Goal: Information Seeking & Learning: Find contact information

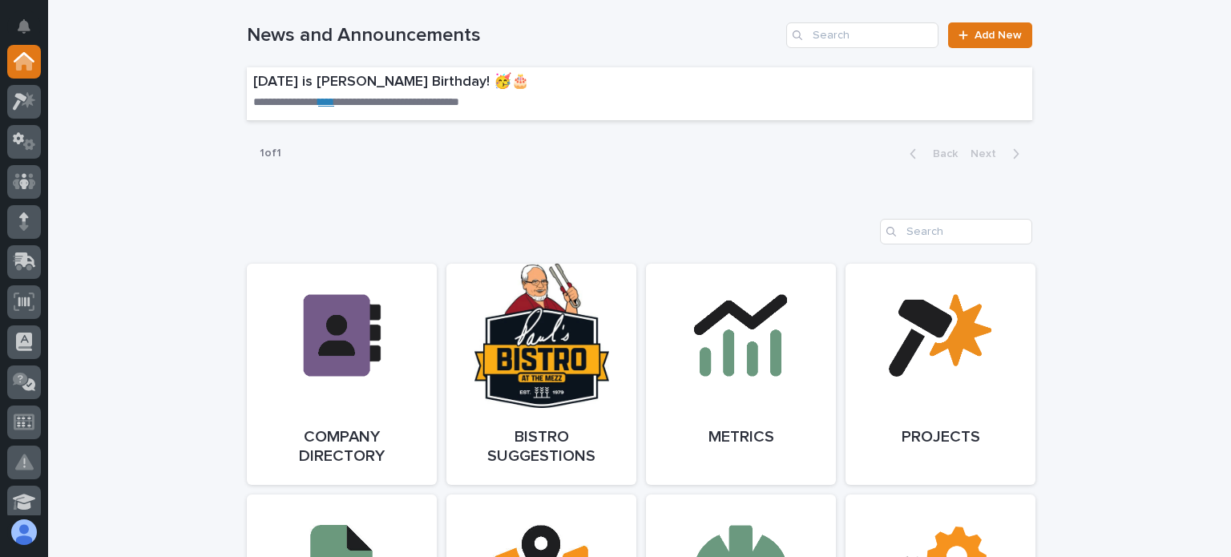
scroll to position [1122, 0]
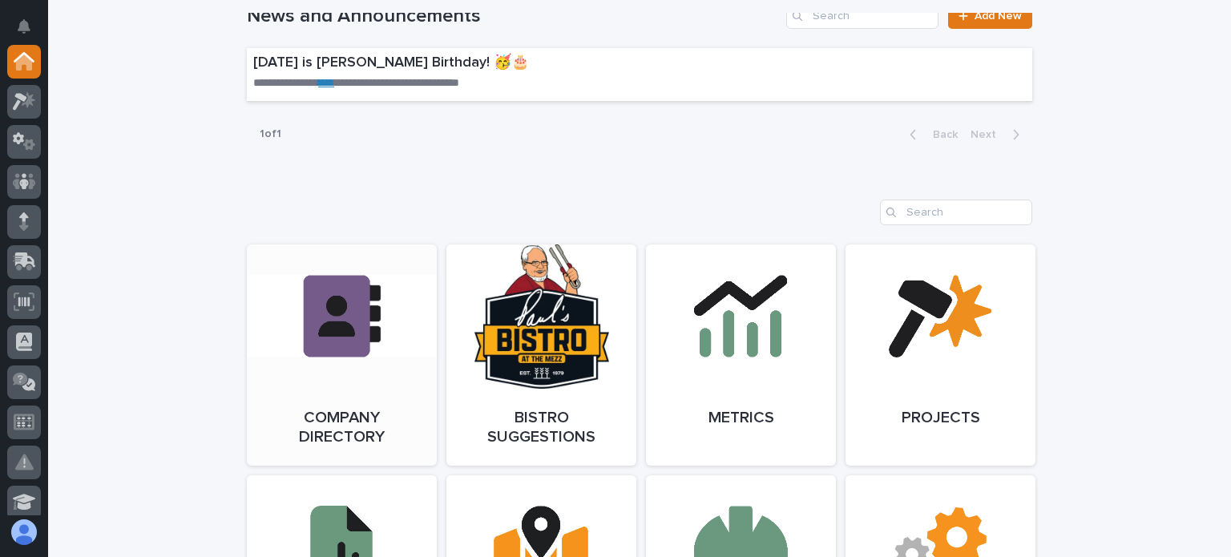
click at [304, 394] on link "Open Link" at bounding box center [342, 354] width 190 height 221
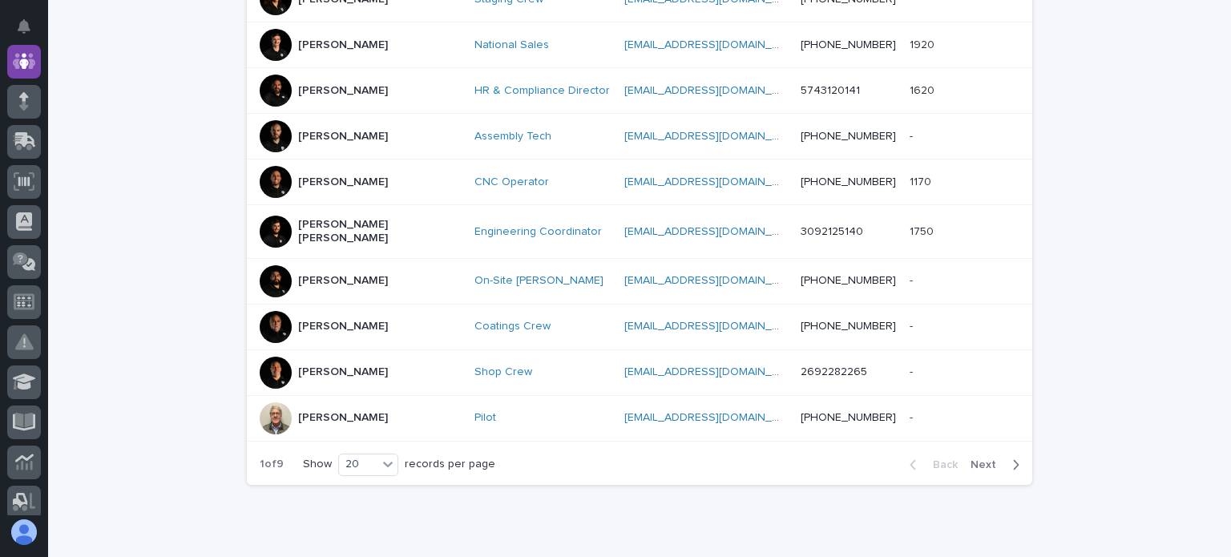
scroll to position [904, 0]
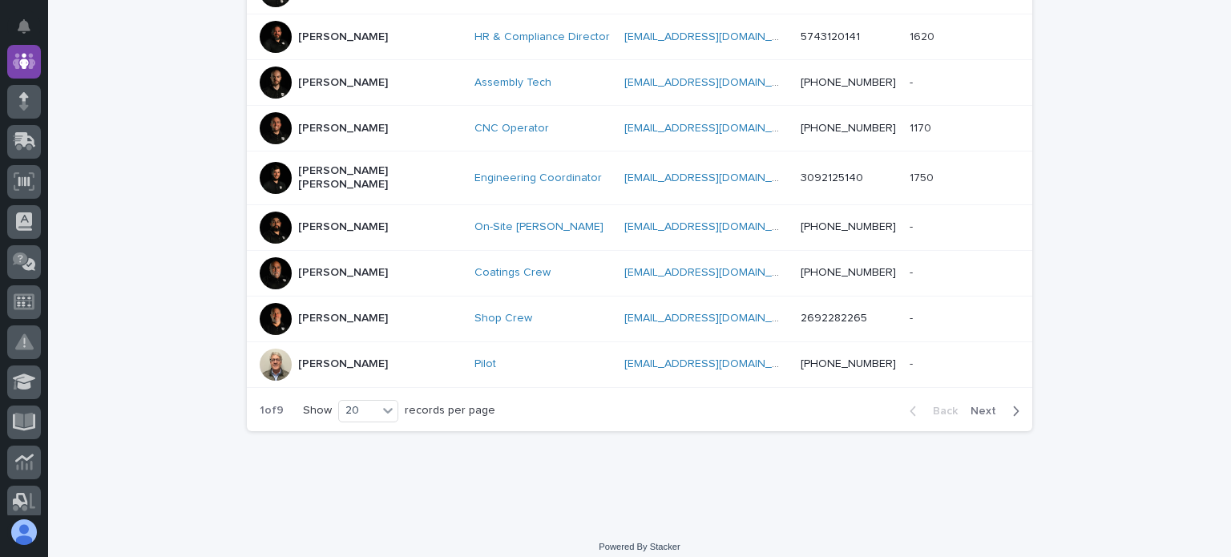
click at [975, 391] on div "Back Next" at bounding box center [964, 411] width 135 height 40
click at [984, 406] on span "Next" at bounding box center [988, 411] width 35 height 11
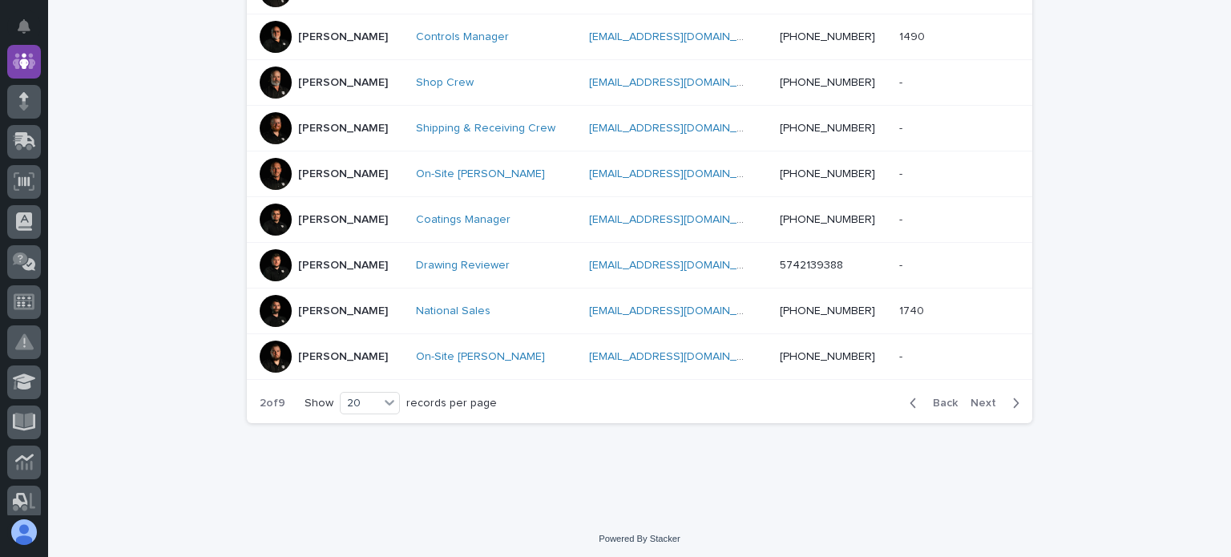
click at [984, 398] on span "Next" at bounding box center [988, 403] width 35 height 11
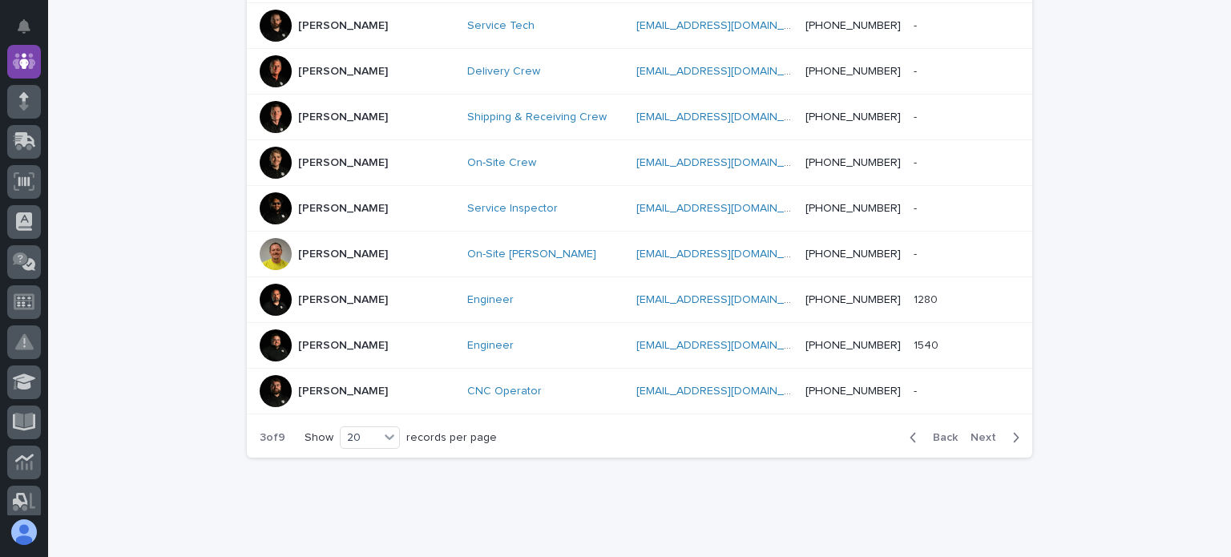
click at [975, 432] on span "Next" at bounding box center [988, 437] width 35 height 11
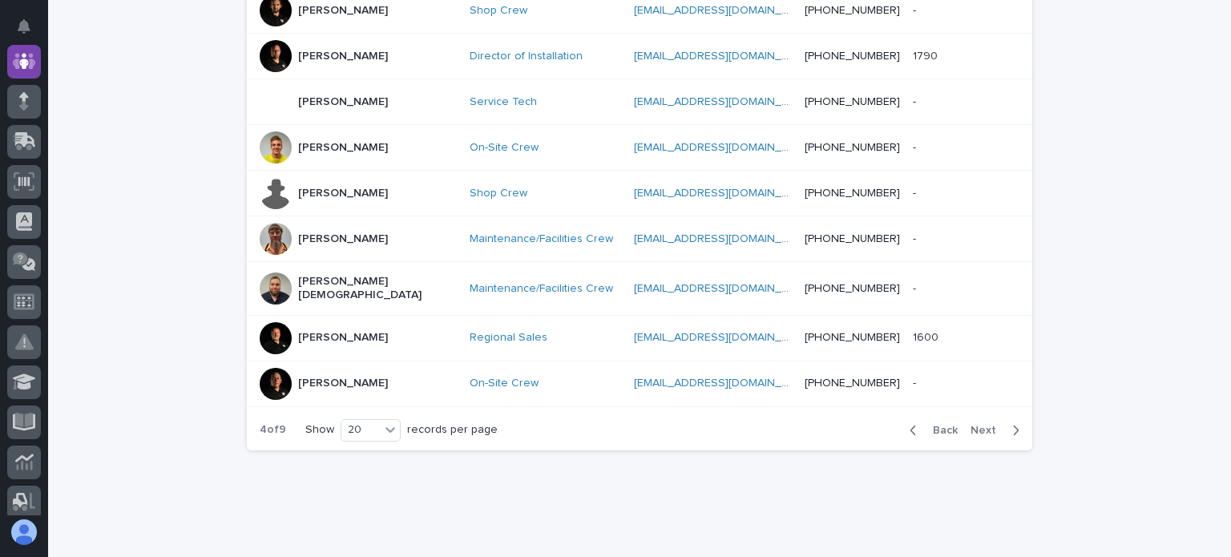
click at [975, 412] on div "Back Next" at bounding box center [964, 430] width 135 height 40
click at [984, 423] on button "Next" at bounding box center [998, 430] width 68 height 14
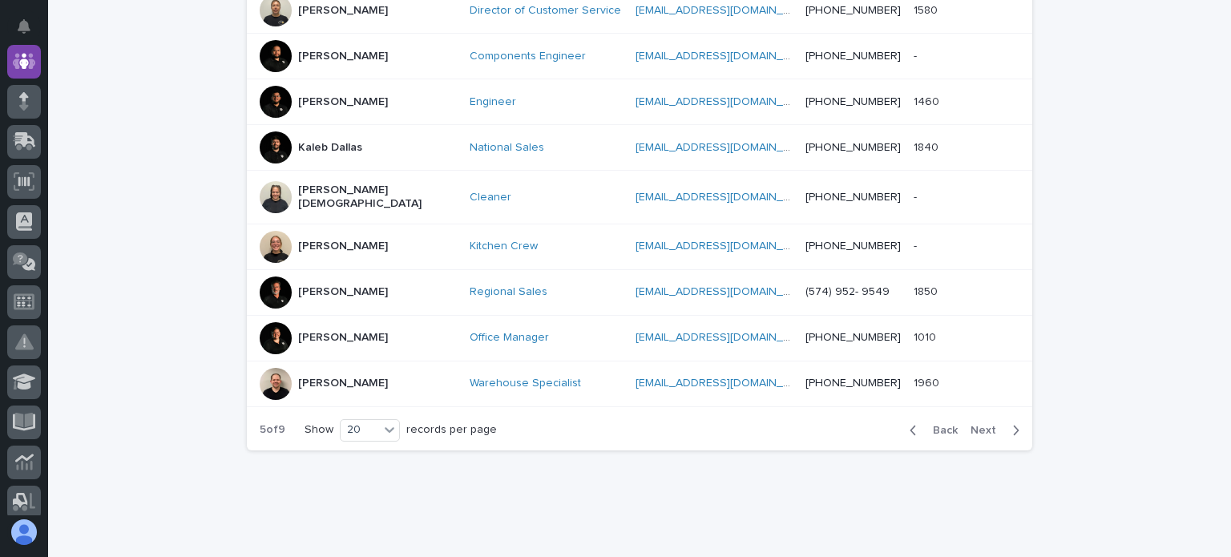
click at [984, 423] on button "Next" at bounding box center [998, 430] width 68 height 14
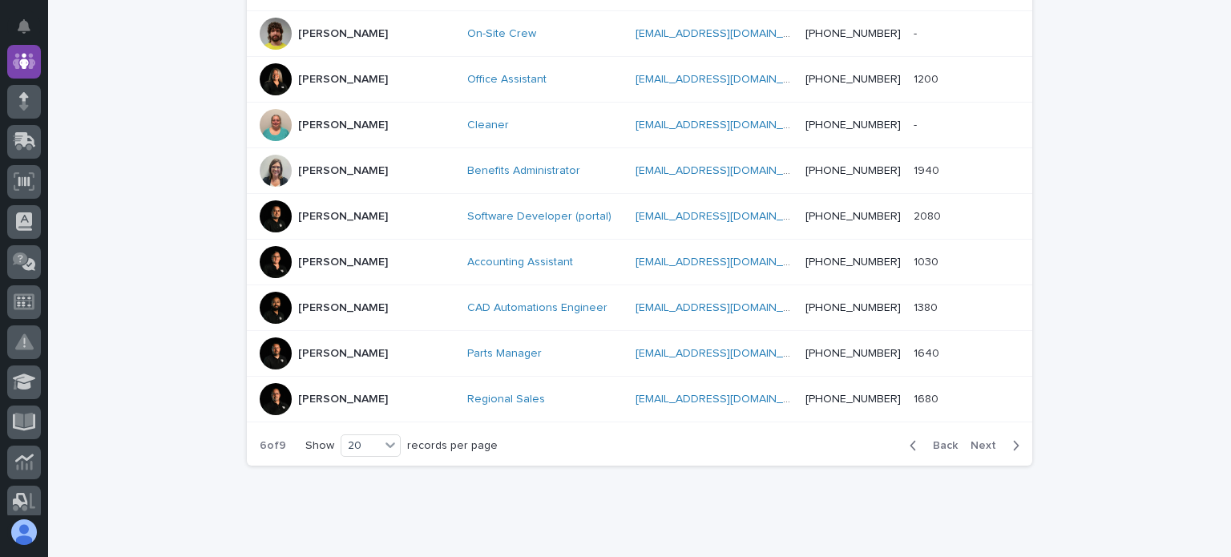
click at [979, 440] on span "Next" at bounding box center [988, 445] width 35 height 11
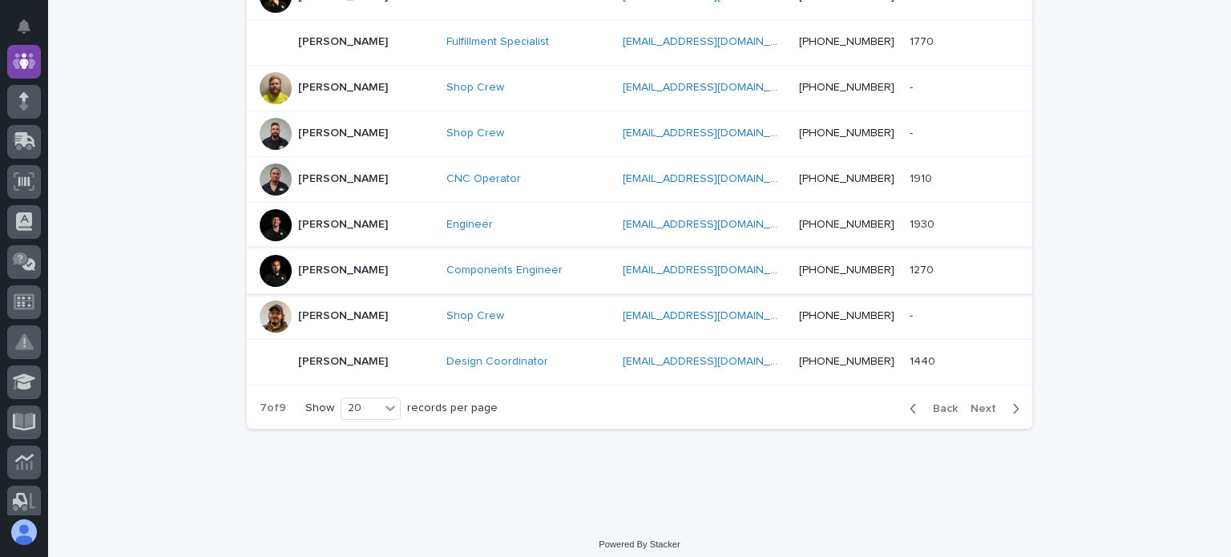
scroll to position [912, 0]
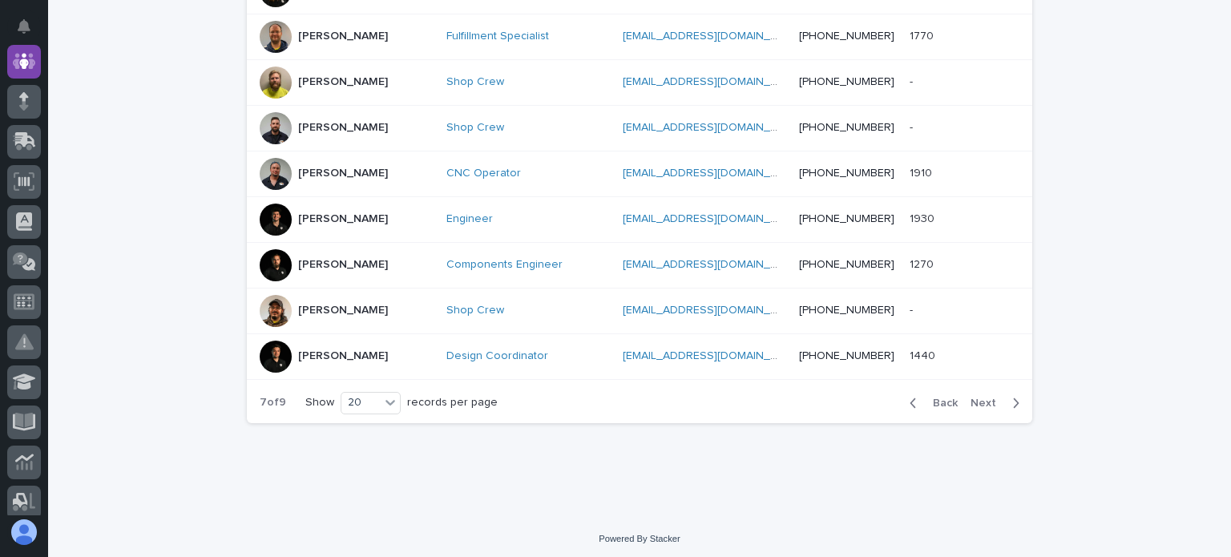
click at [986, 398] on span "Next" at bounding box center [988, 403] width 35 height 11
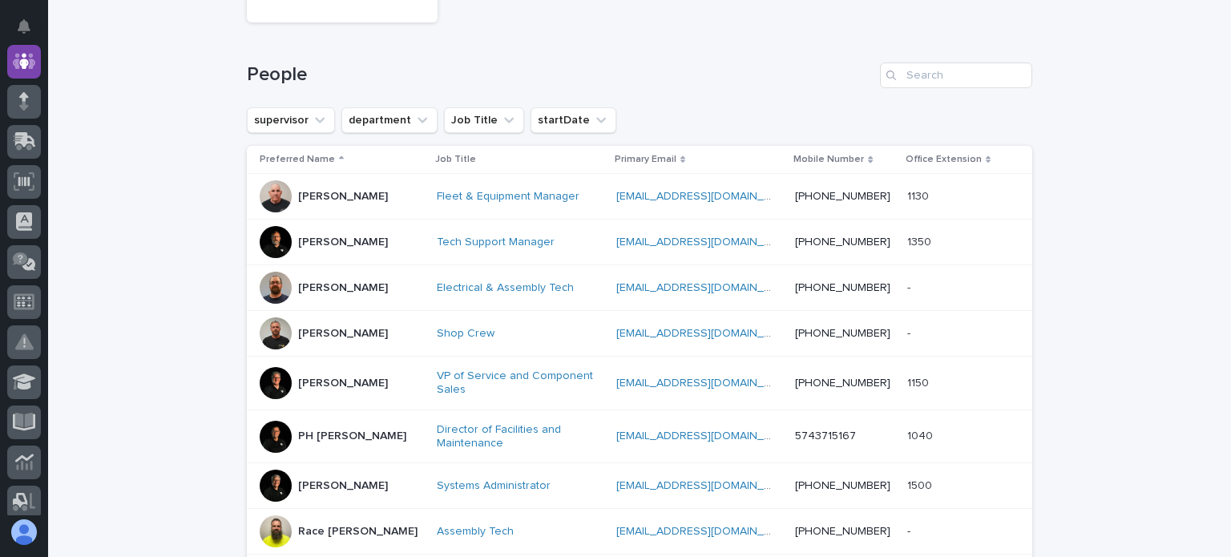
scroll to position [191, 0]
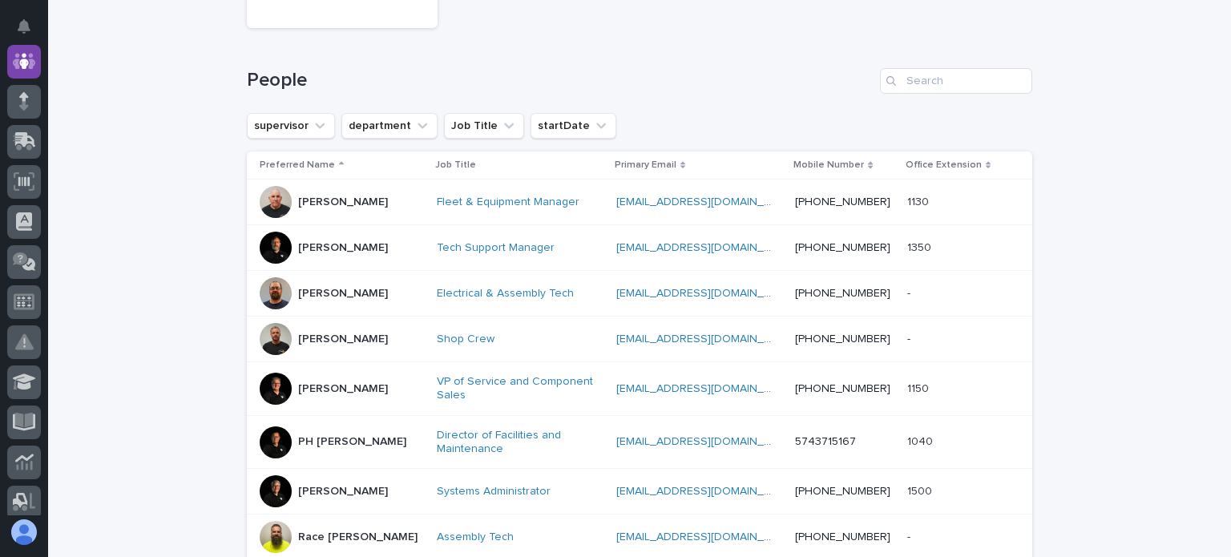
click at [263, 192] on div at bounding box center [276, 202] width 32 height 32
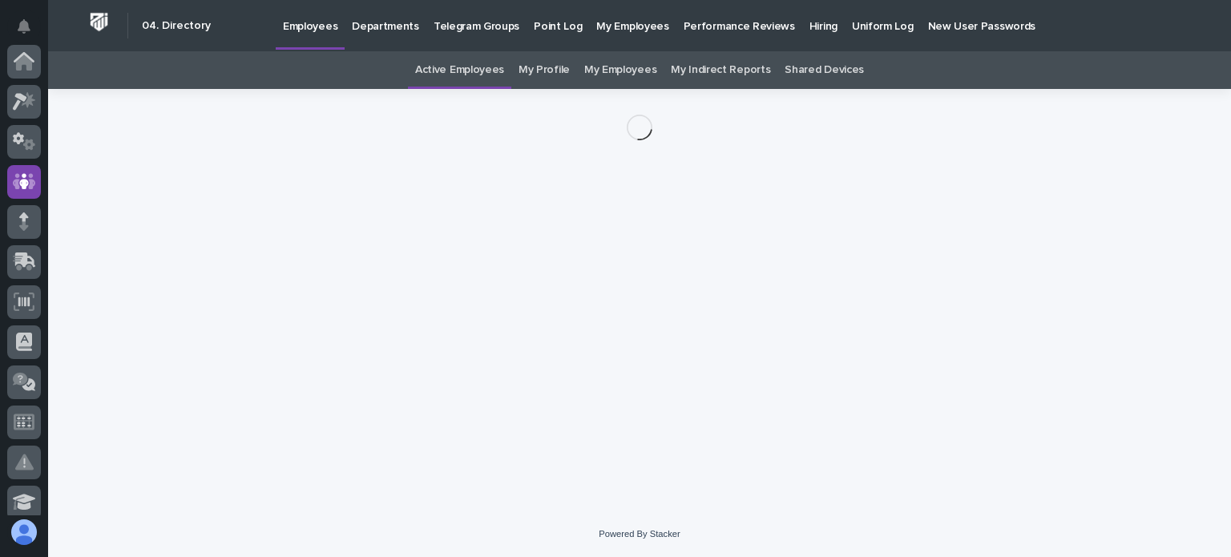
scroll to position [120, 0]
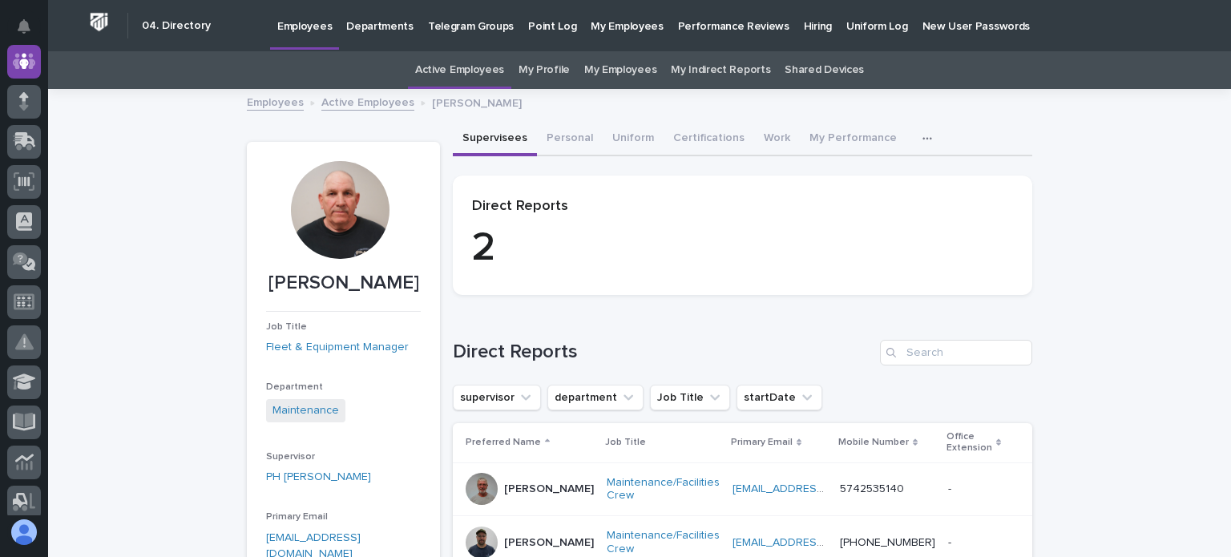
click at [353, 230] on div at bounding box center [340, 210] width 98 height 98
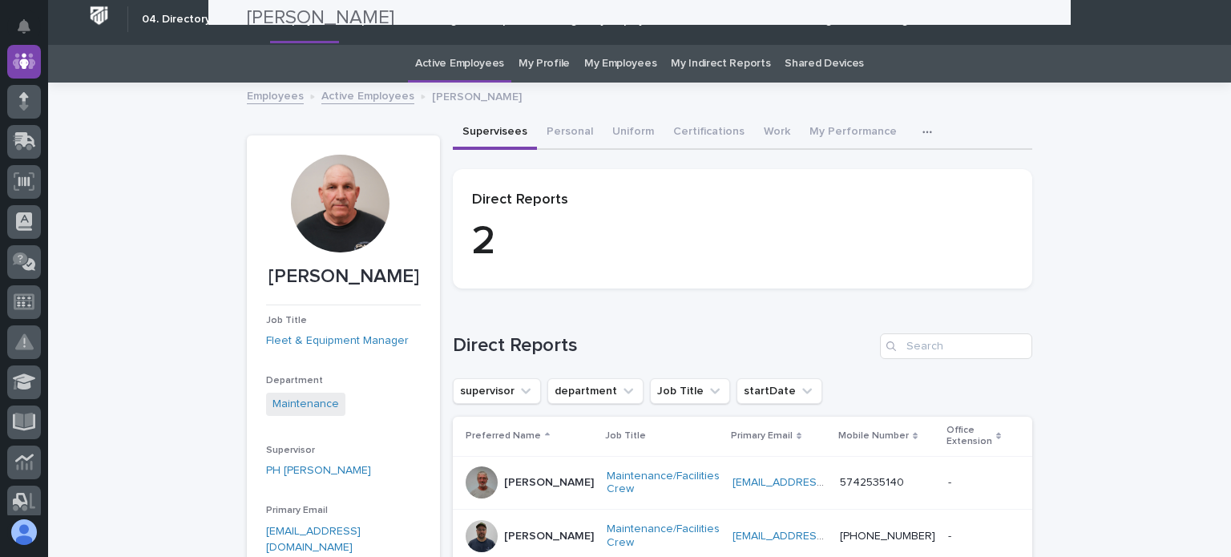
scroll to position [0, 0]
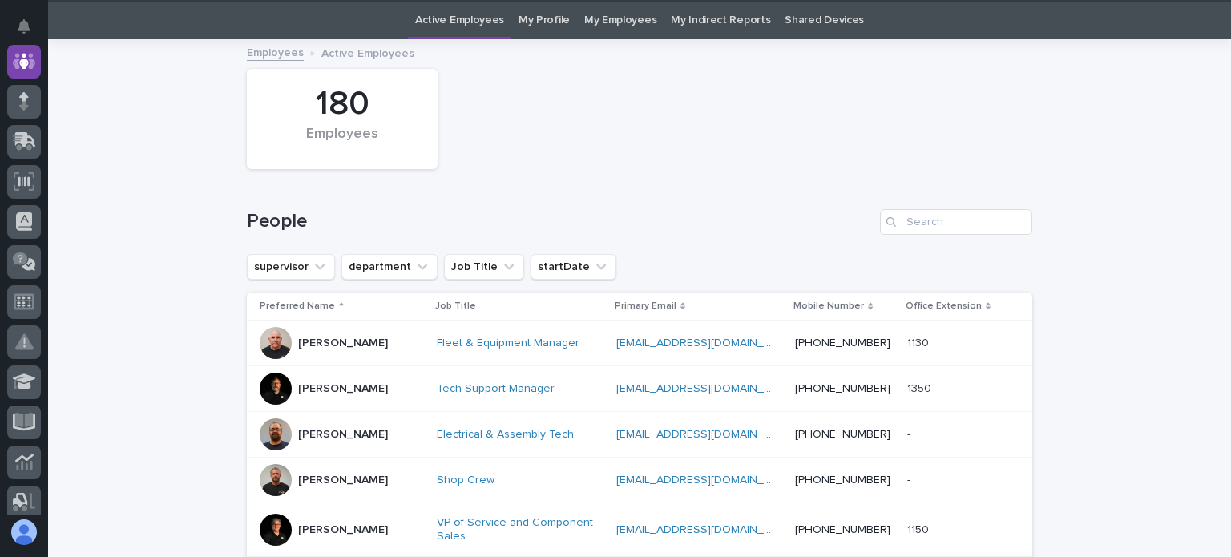
scroll to position [51, 0]
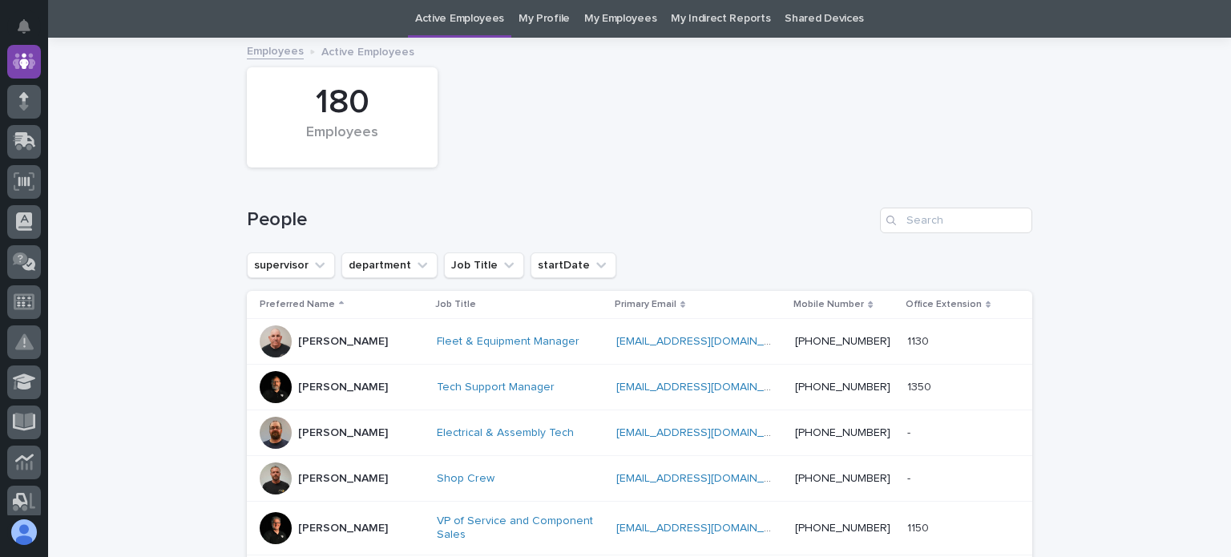
click at [275, 386] on div at bounding box center [276, 387] width 32 height 32
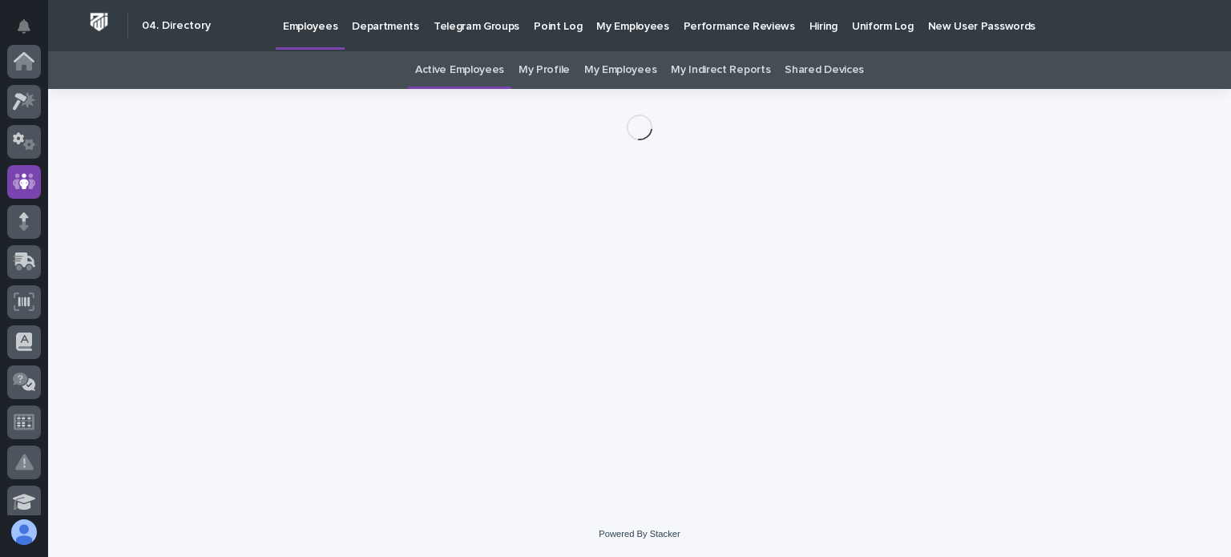
scroll to position [120, 0]
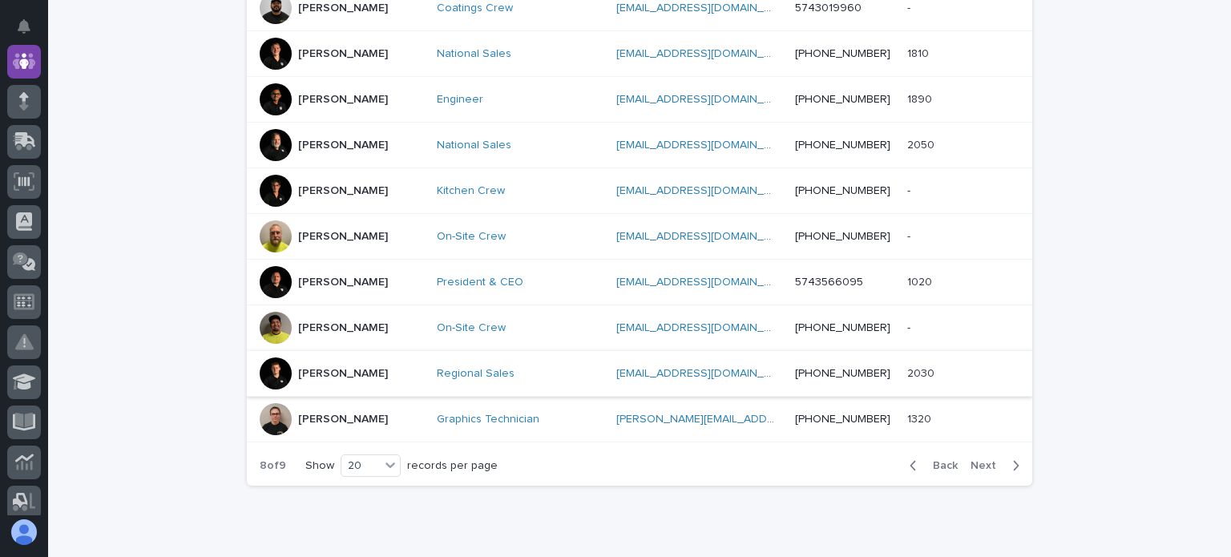
scroll to position [882, 0]
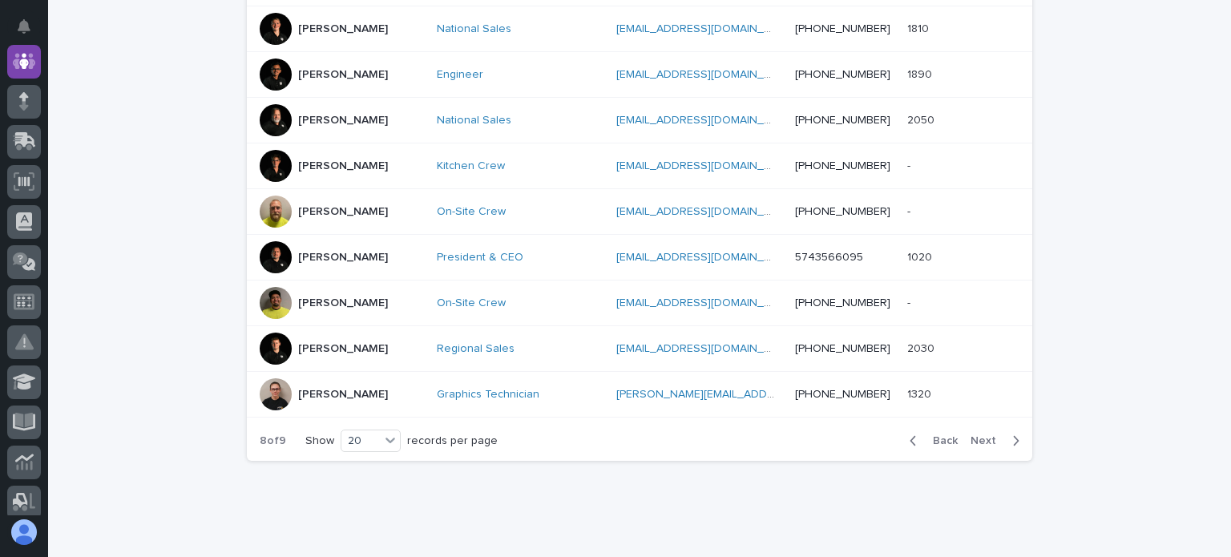
click at [907, 429] on div "Back Next" at bounding box center [964, 441] width 135 height 40
click at [911, 436] on icon "button" at bounding box center [914, 441] width 6 height 10
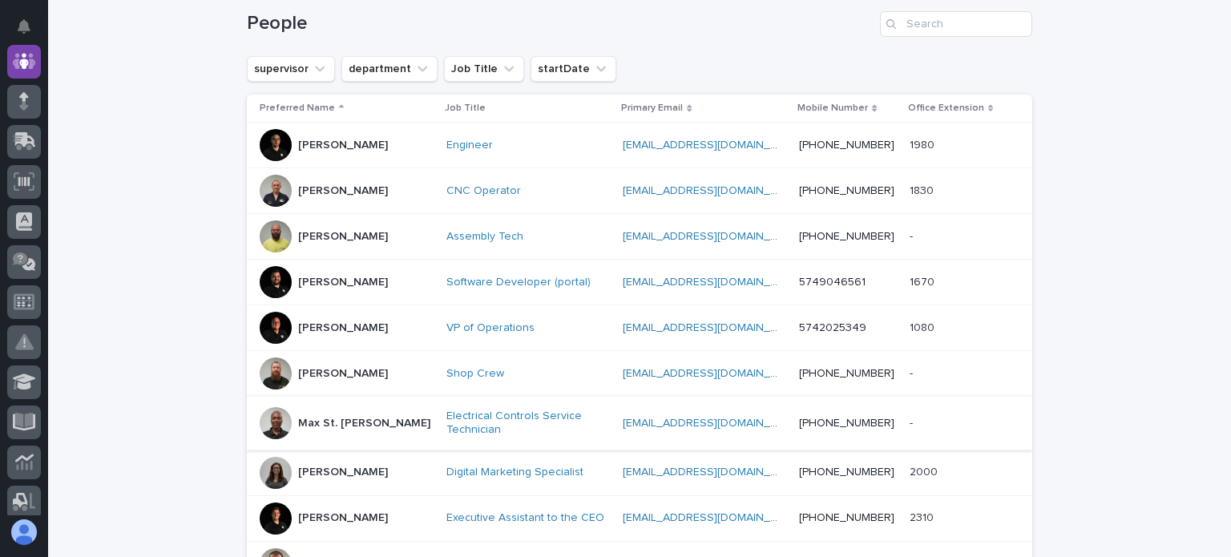
scroll to position [240, 0]
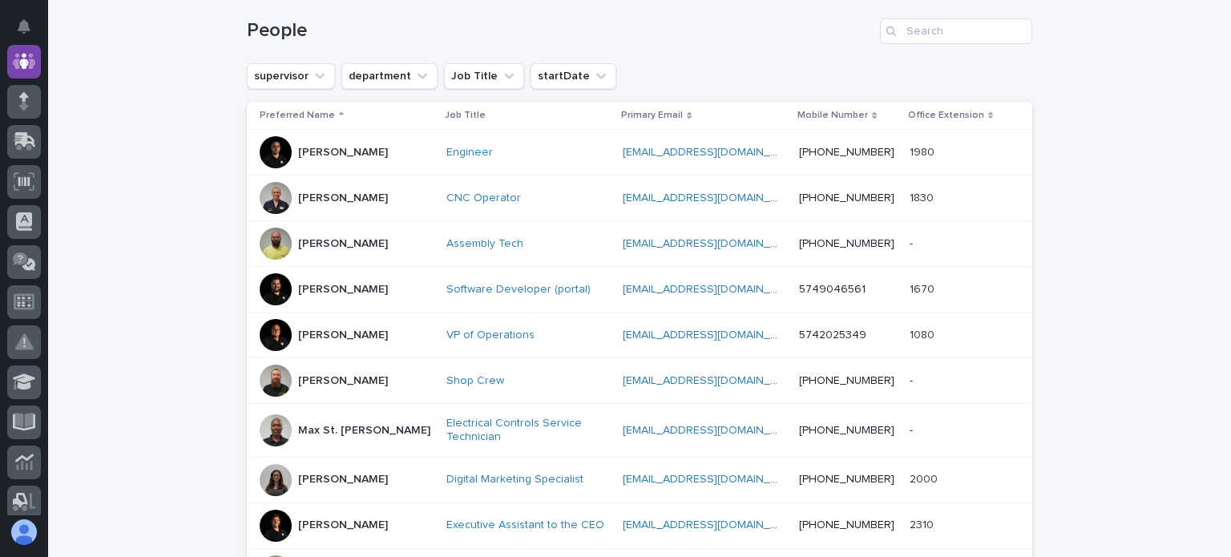
click at [269, 337] on div at bounding box center [276, 335] width 32 height 32
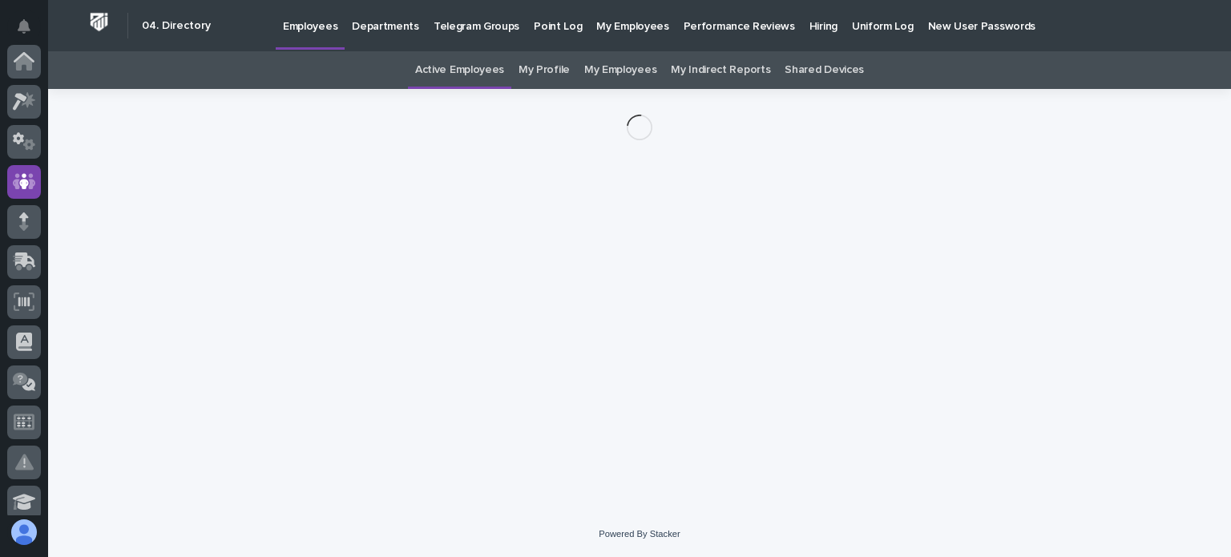
scroll to position [120, 0]
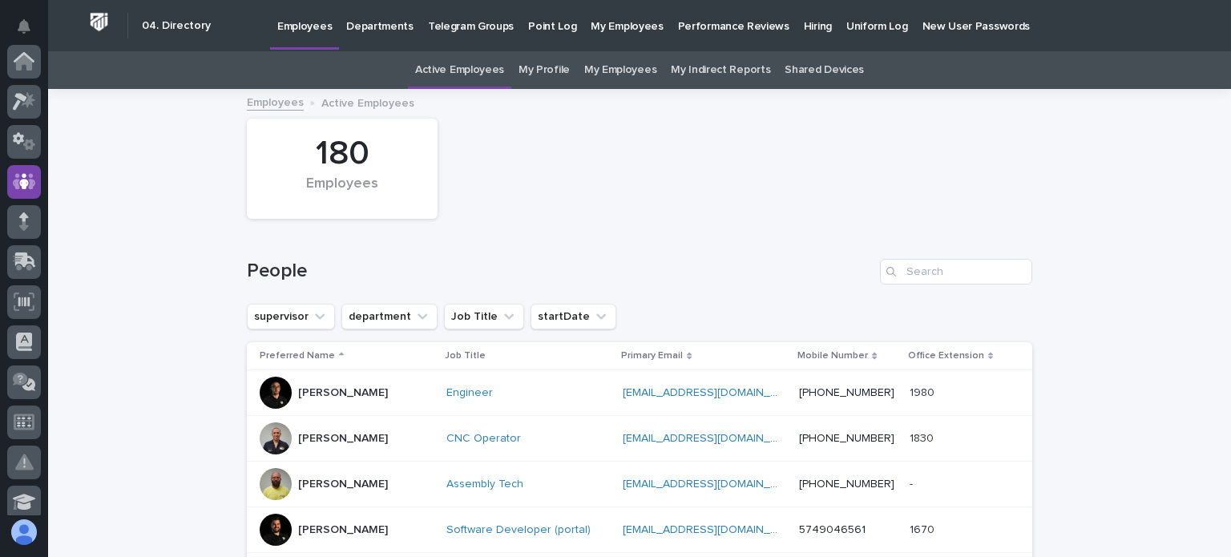
scroll to position [51, 0]
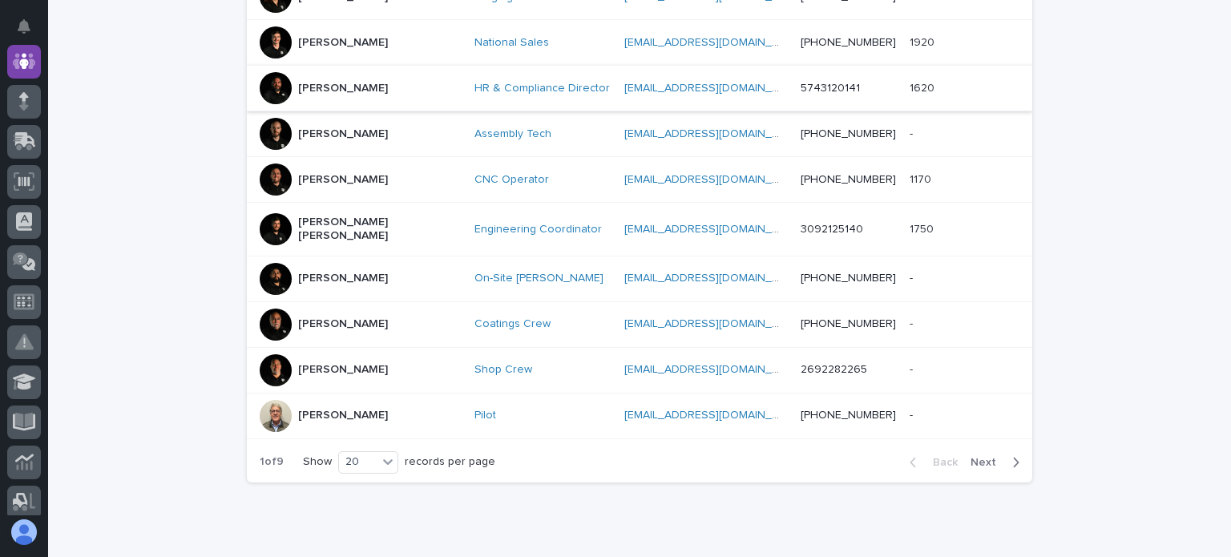
scroll to position [904, 0]
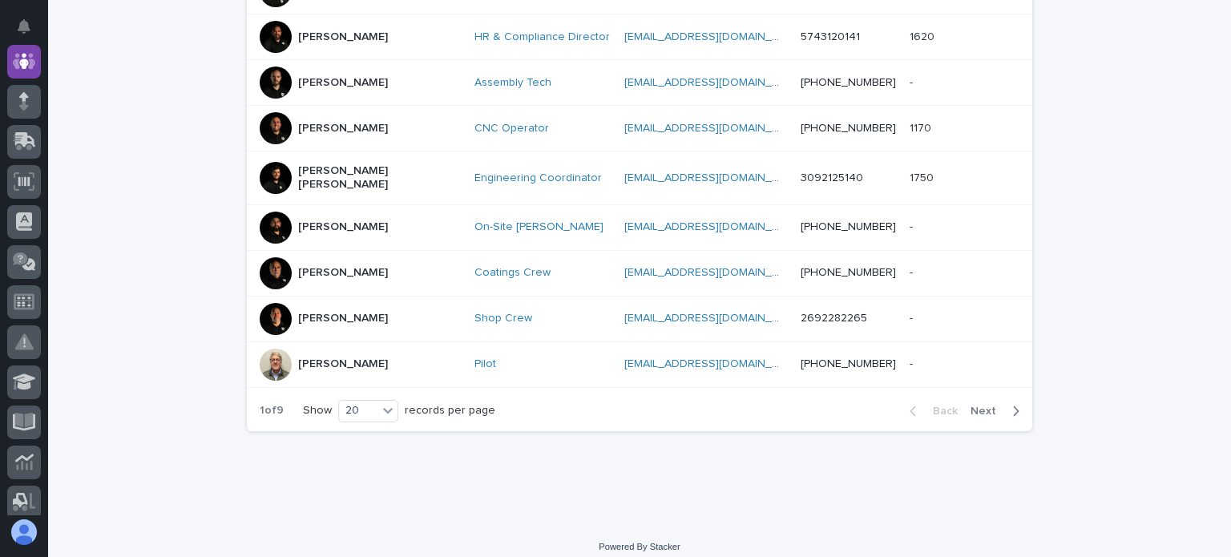
click at [979, 406] on span "Next" at bounding box center [988, 411] width 35 height 11
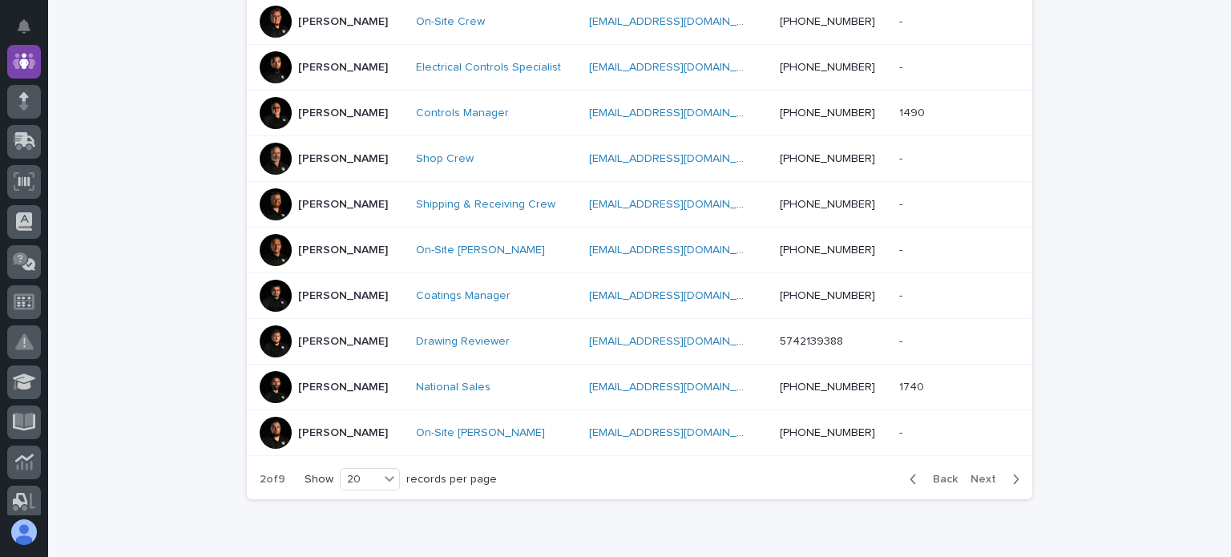
scroll to position [904, 0]
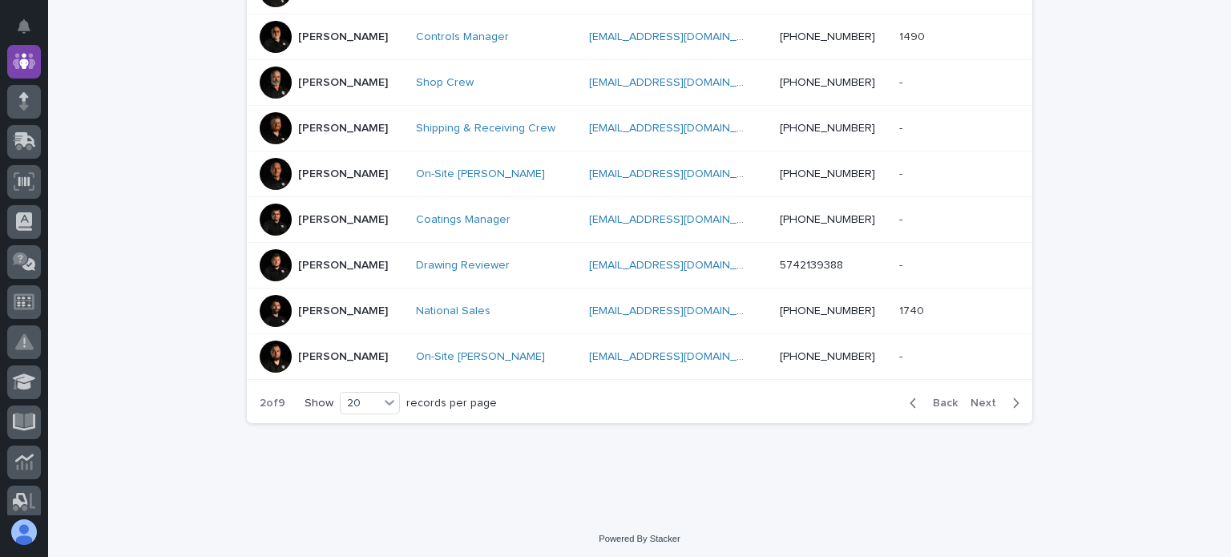
click at [977, 398] on span "Next" at bounding box center [988, 403] width 35 height 11
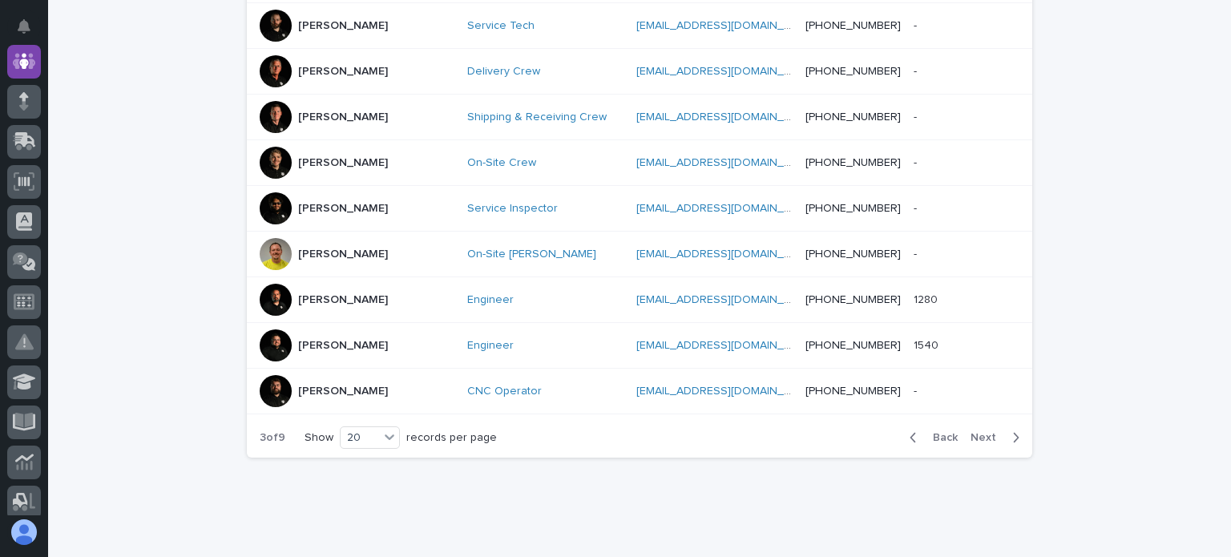
click at [982, 430] on button "Next" at bounding box center [998, 437] width 68 height 14
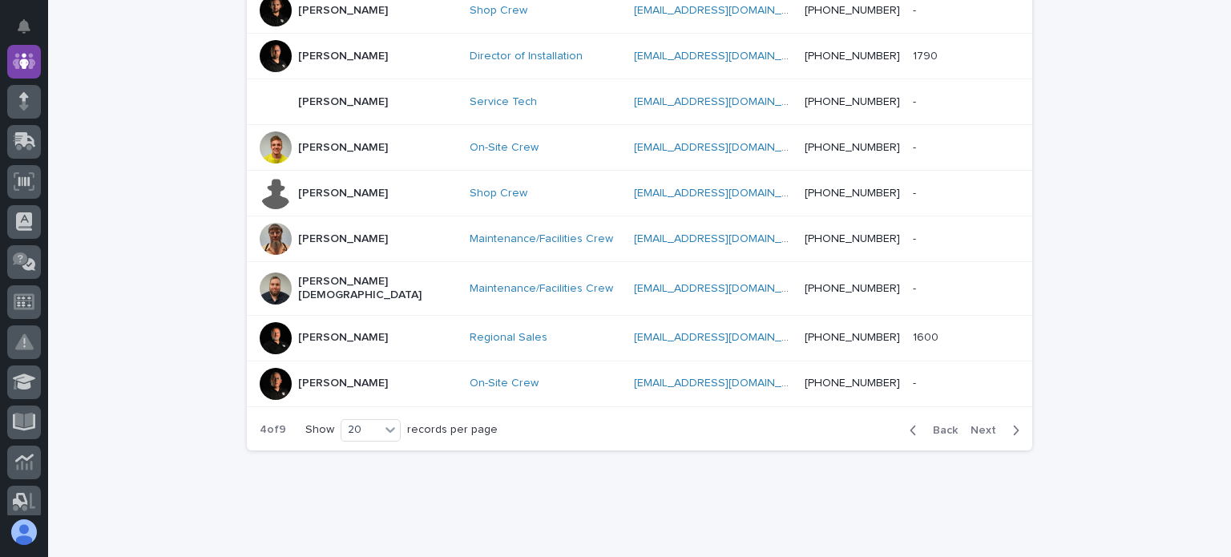
click at [978, 425] on span "Next" at bounding box center [988, 430] width 35 height 11
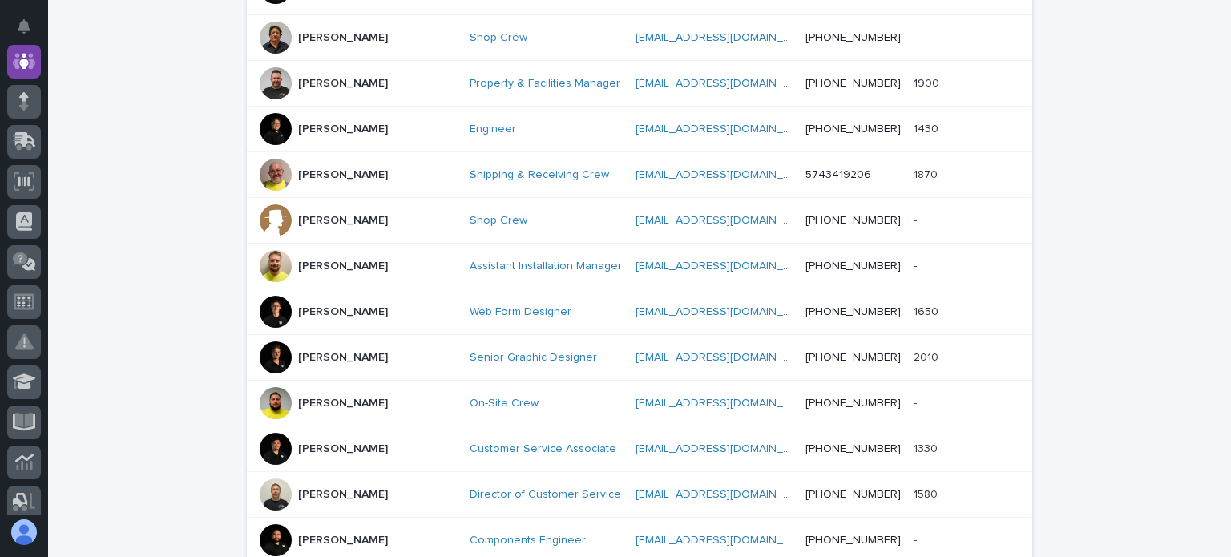
scroll to position [423, 0]
